Goal: Transaction & Acquisition: Purchase product/service

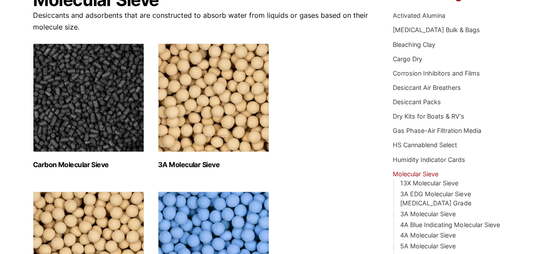
scroll to position [87, 0]
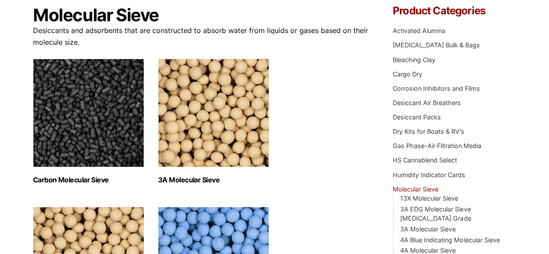
click at [207, 118] on img "Visit product category 3A Molecular Sieve" at bounding box center [213, 113] width 111 height 109
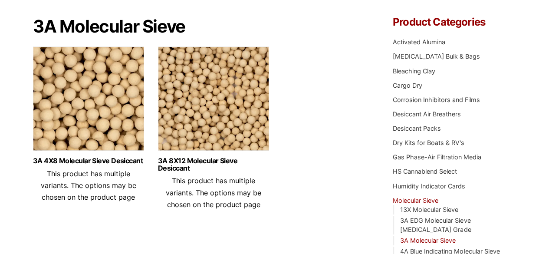
scroll to position [43, 0]
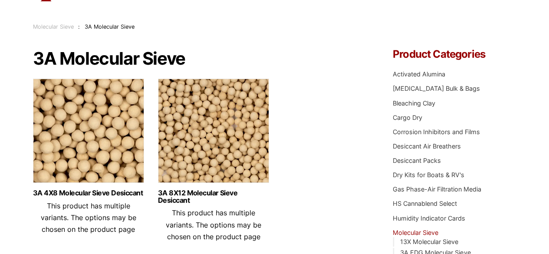
click at [104, 137] on img at bounding box center [88, 133] width 111 height 109
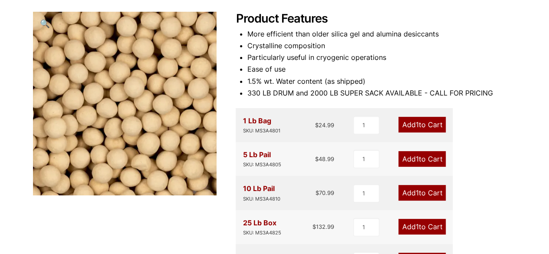
scroll to position [130, 0]
